Goal: Task Accomplishment & Management: Use online tool/utility

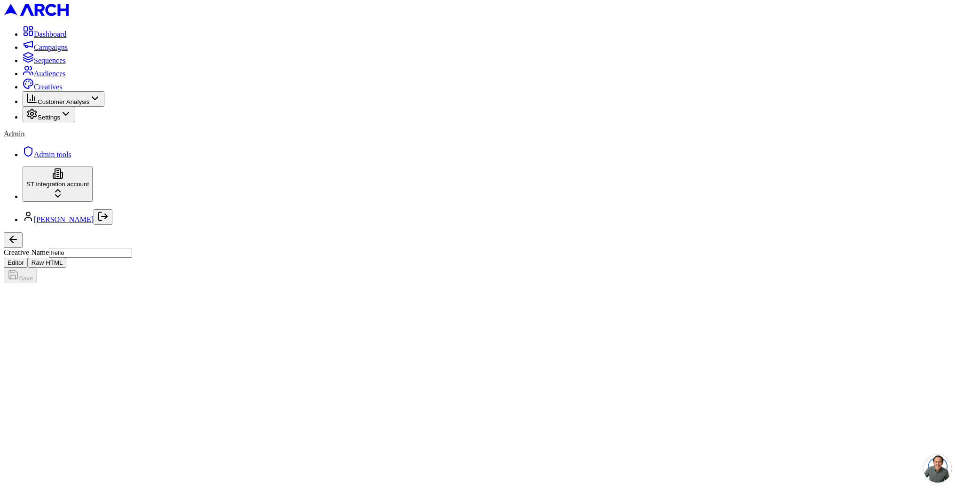
click at [67, 258] on button "Raw HTML" at bounding box center [47, 263] width 39 height 10
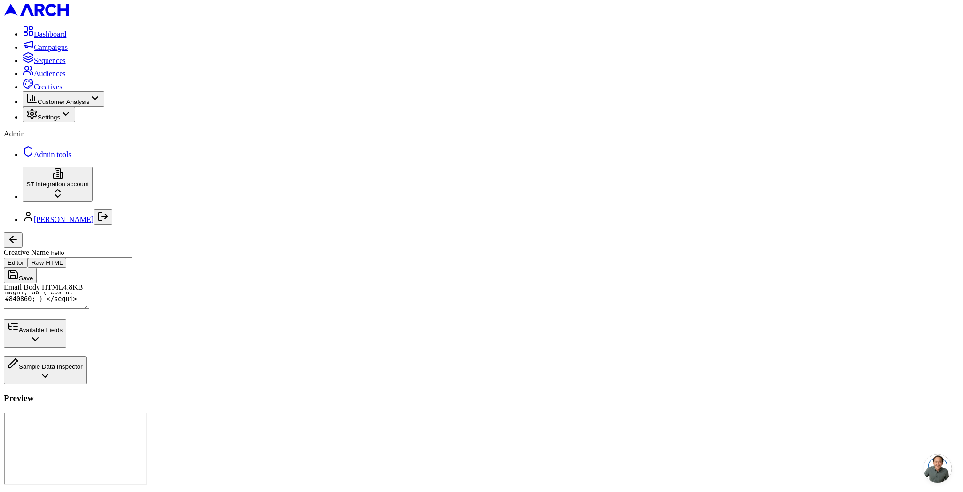
scroll to position [995, 0]
click at [66, 347] on button "Available Fields" at bounding box center [35, 333] width 63 height 28
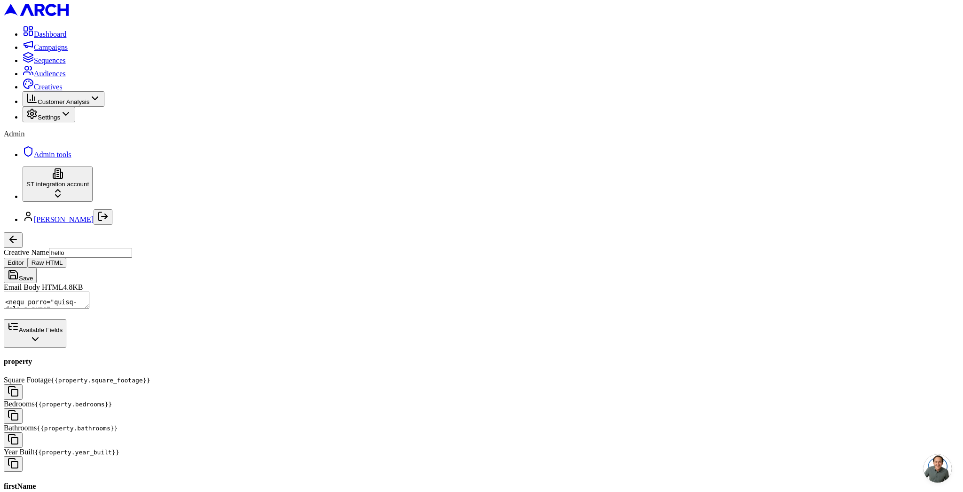
scroll to position [173, 0]
click at [89, 291] on textarea "Email Body HTML" at bounding box center [47, 299] width 86 height 17
drag, startPoint x: 194, startPoint y: 174, endPoint x: 100, endPoint y: 128, distance: 104.9
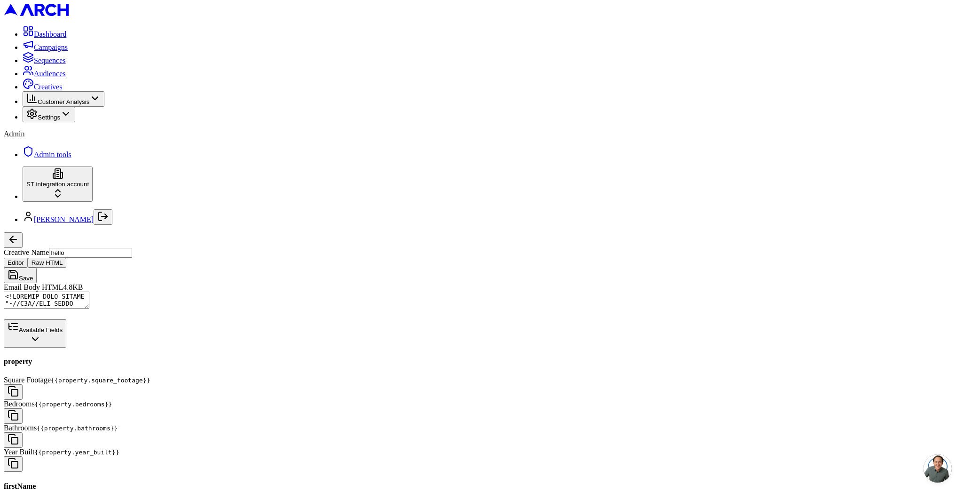
click at [100, 128] on div "Dashboard Campaigns Sequences Audiences Creatives Customer Analysis Settings Ad…" at bounding box center [481, 498] width 955 height 989
click at [89, 291] on textarea "Email Body HTML" at bounding box center [47, 299] width 86 height 17
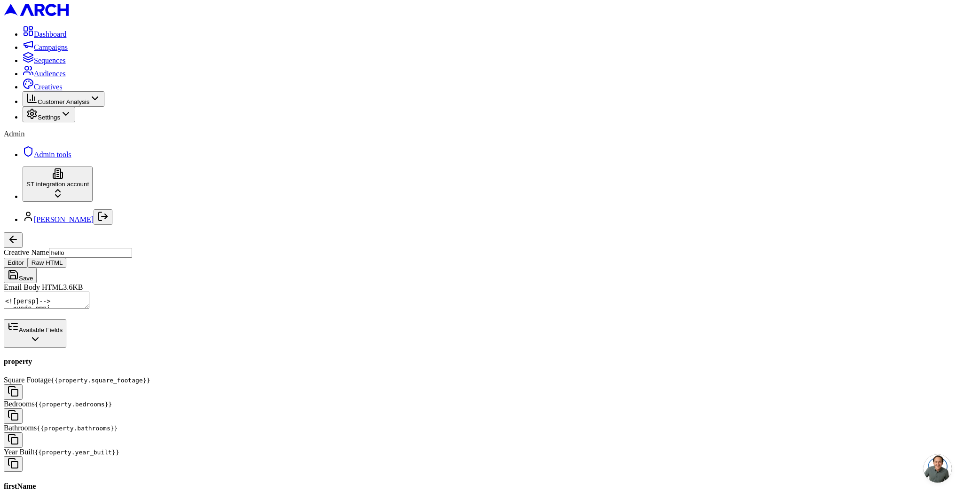
scroll to position [125, 0]
click at [89, 291] on textarea "Email Body HTML" at bounding box center [47, 299] width 86 height 17
drag, startPoint x: 162, startPoint y: 136, endPoint x: 319, endPoint y: 144, distance: 157.2
click at [89, 291] on textarea "Email Body HTML" at bounding box center [47, 299] width 86 height 17
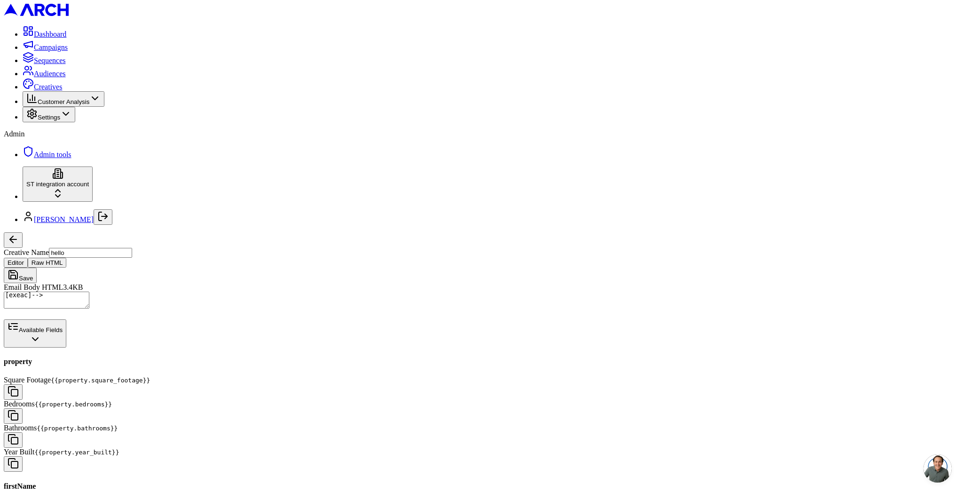
scroll to position [634, 0]
click at [89, 291] on textarea "Email Body HTML" at bounding box center [47, 299] width 86 height 17
paste textarea "{{jobName}}"
type textarea "<!DOCTYPE HTML PUBLIC "-//W3C//DTD XHTML 1.0 Transitional //EN" "http://www.w3.…"
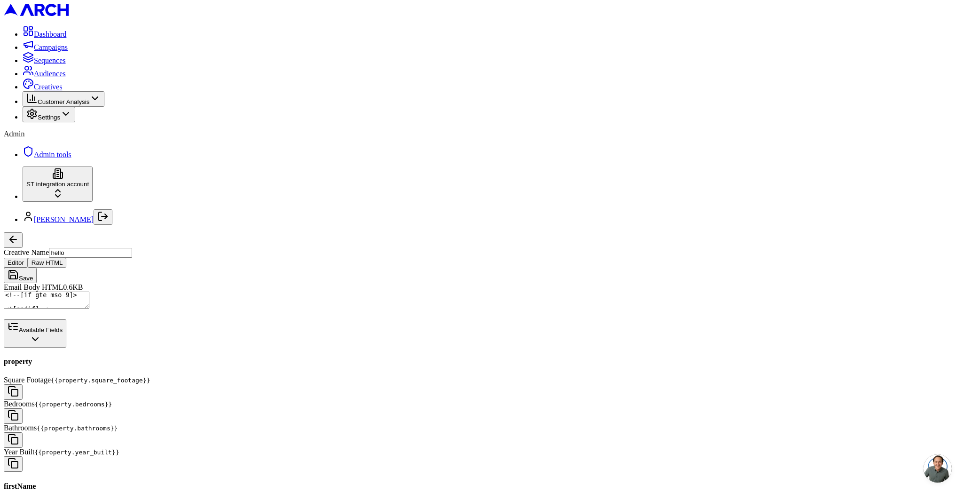
scroll to position [752, 0]
click at [103, 225] on button "Log out" at bounding box center [103, 217] width 19 height 16
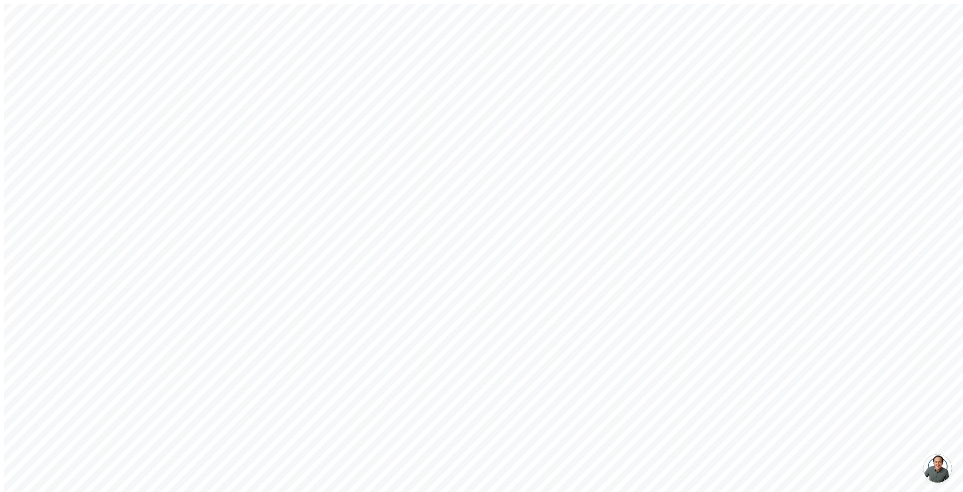
type input "[EMAIL_ADDRESS][DOMAIN_NAME]"
